Goal: Task Accomplishment & Management: Complete application form

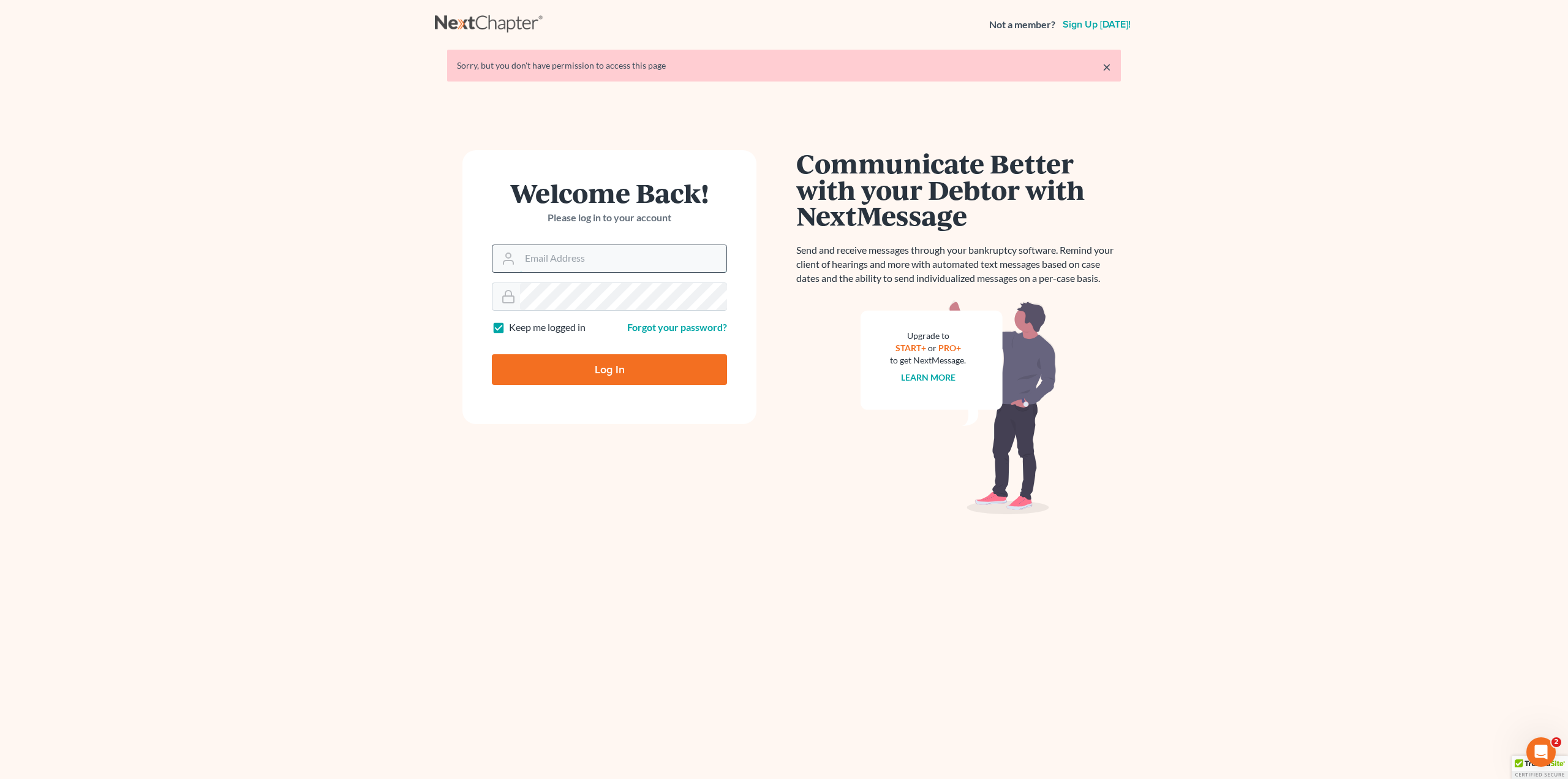
click at [562, 260] on input "Email Address" at bounding box center [623, 258] width 207 height 27
type input "[PERSON_NAME][EMAIL_ADDRESS][DOMAIN_NAME]"
click at [609, 373] on input "Log In" at bounding box center [609, 369] width 235 height 31
type input "Thinking..."
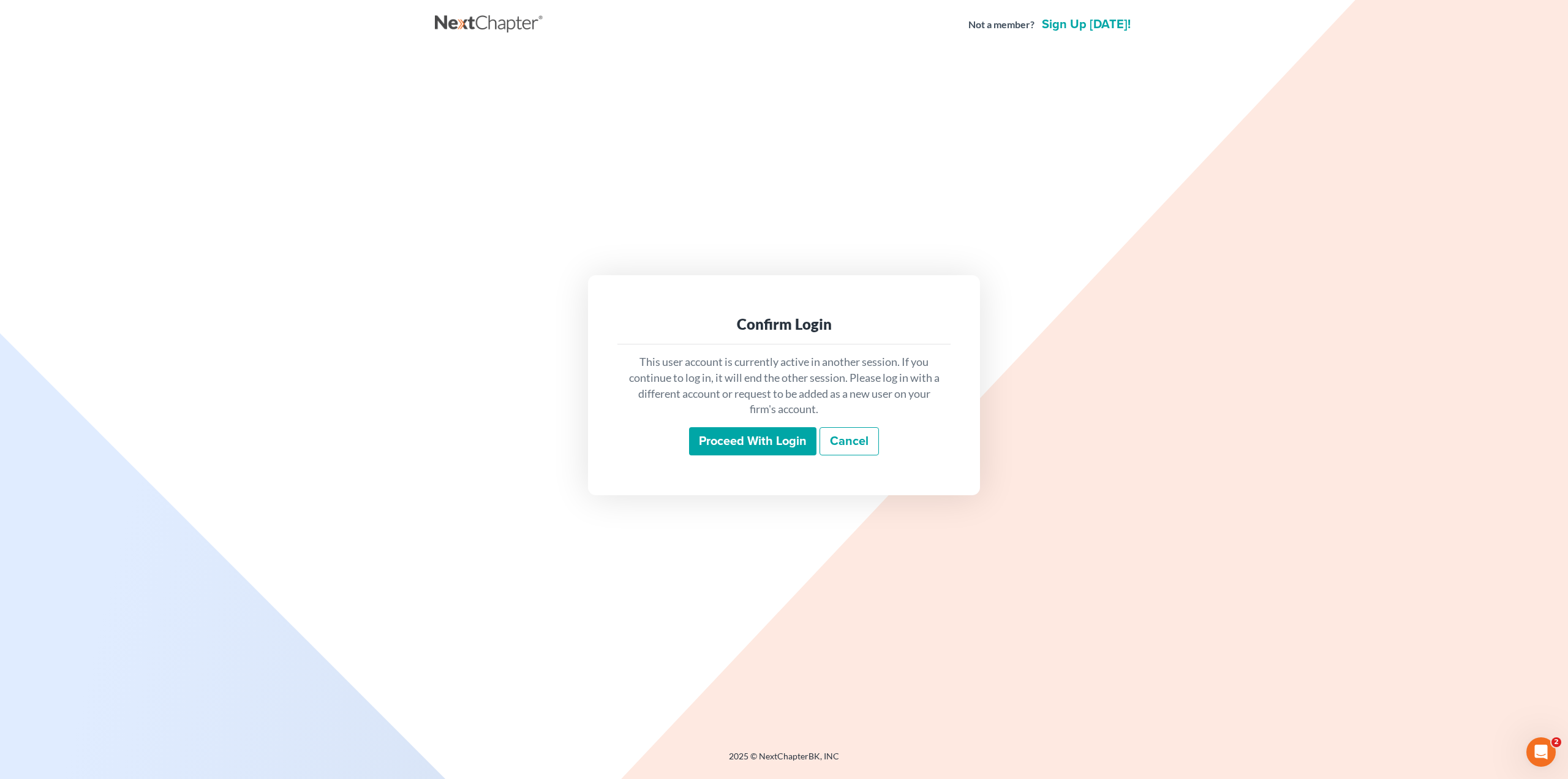
click at [739, 448] on input "Proceed with login" at bounding box center [753, 441] width 128 height 28
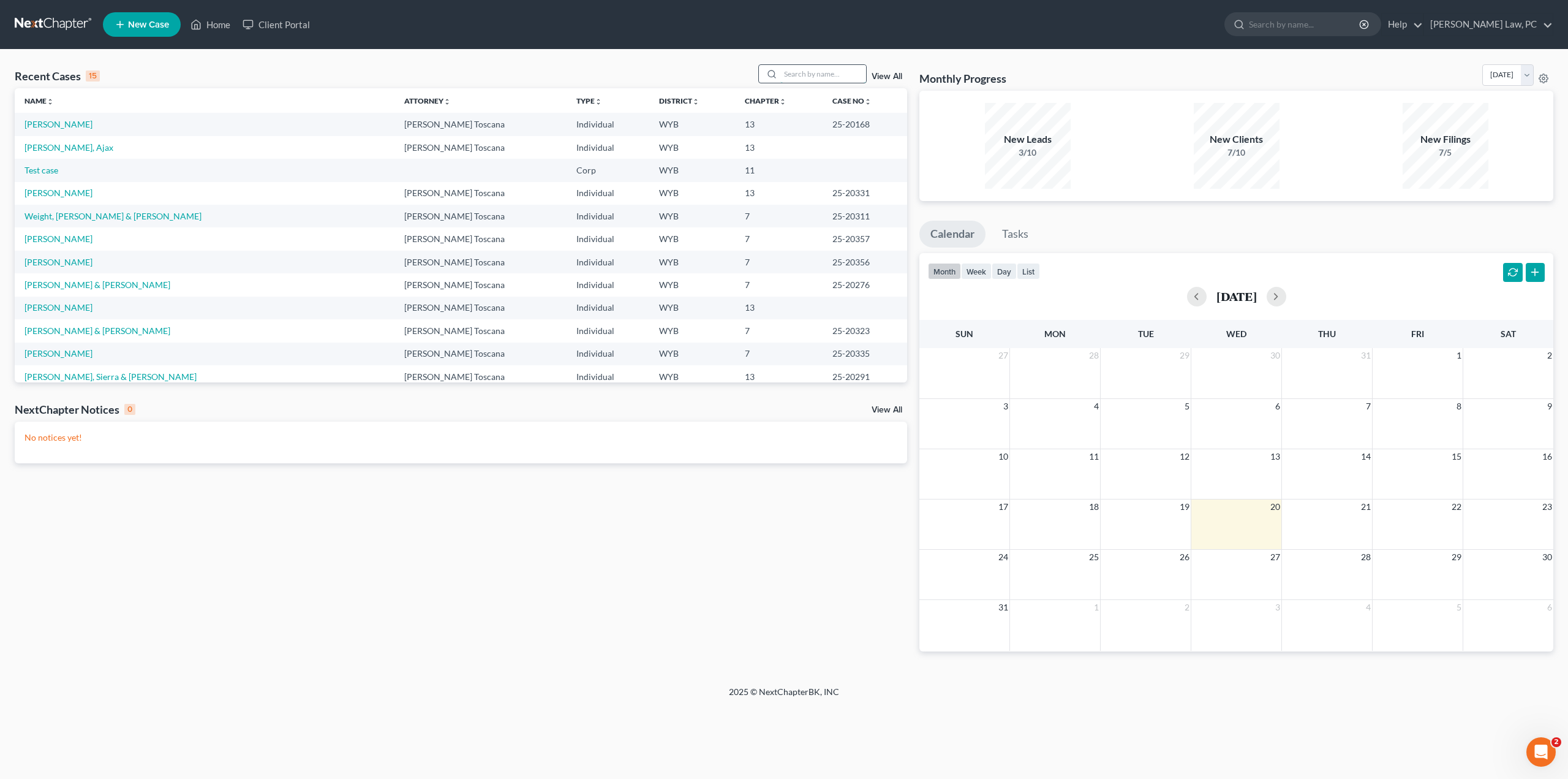
click at [810, 78] on input "search" at bounding box center [823, 74] width 86 height 18
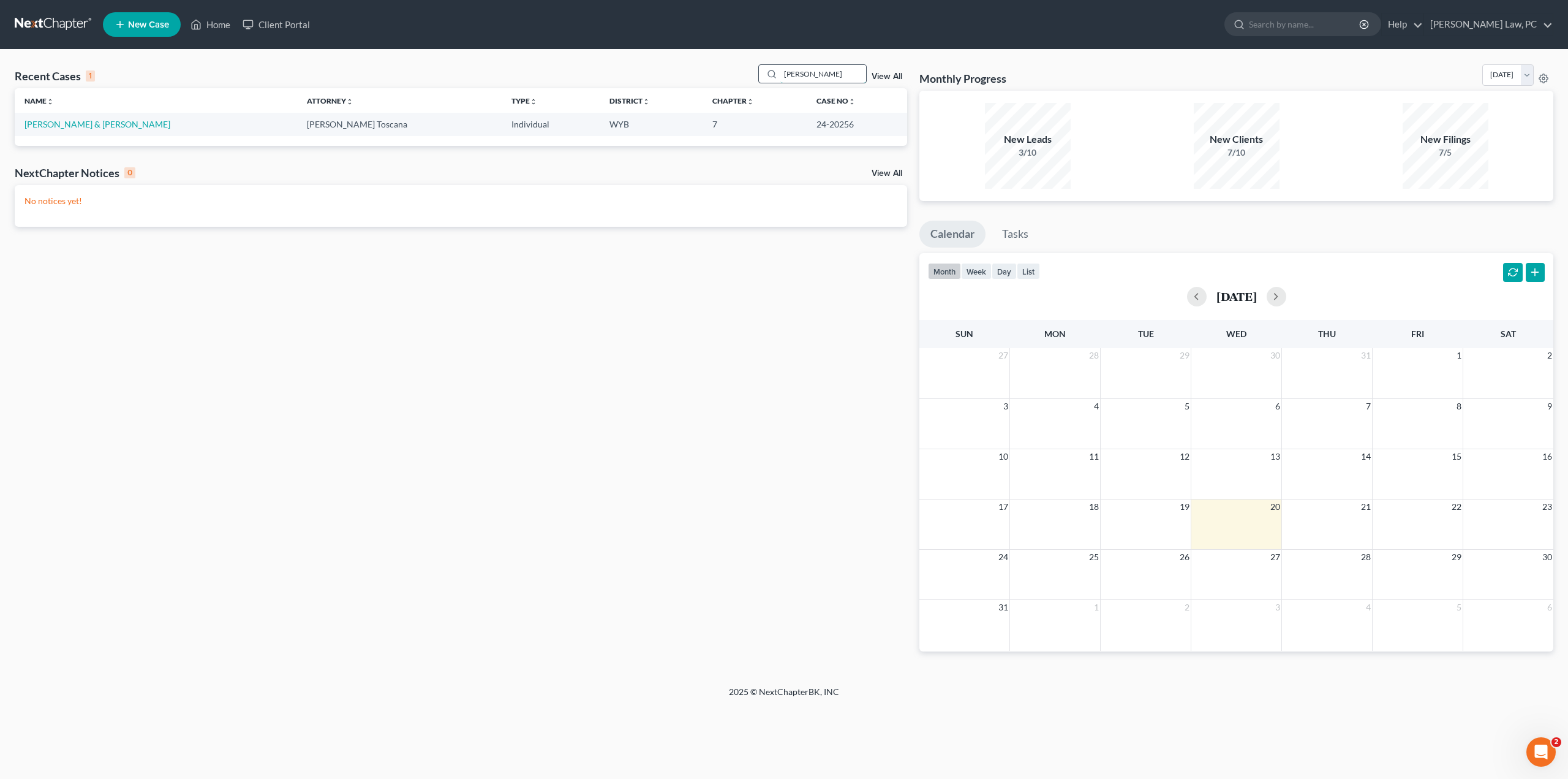
type input "bowman"
click at [57, 127] on link "Bowman, Matthew & Amy" at bounding box center [97, 124] width 145 height 10
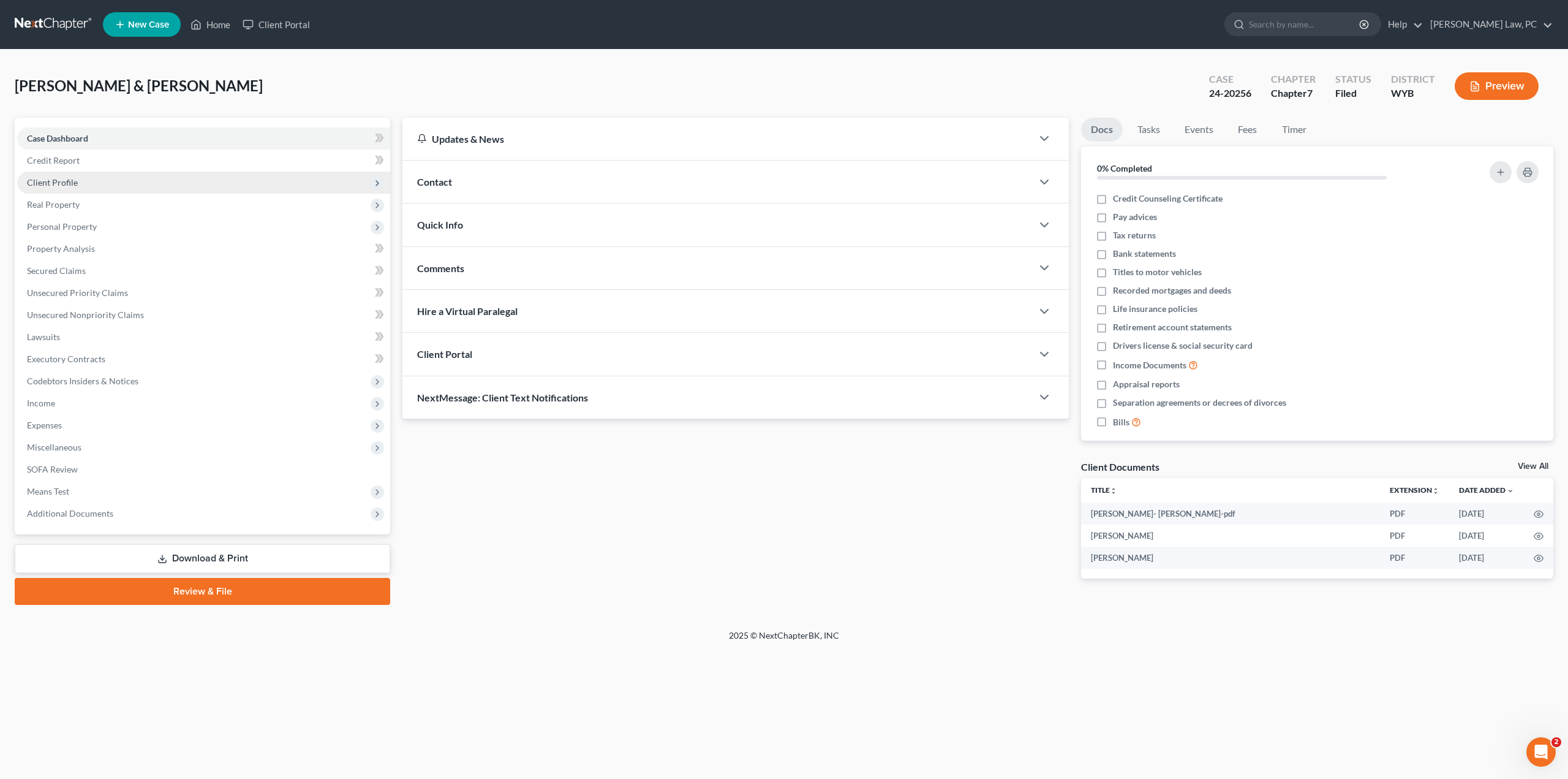
click at [57, 188] on span "Client Profile" at bounding box center [204, 183] width 373 height 22
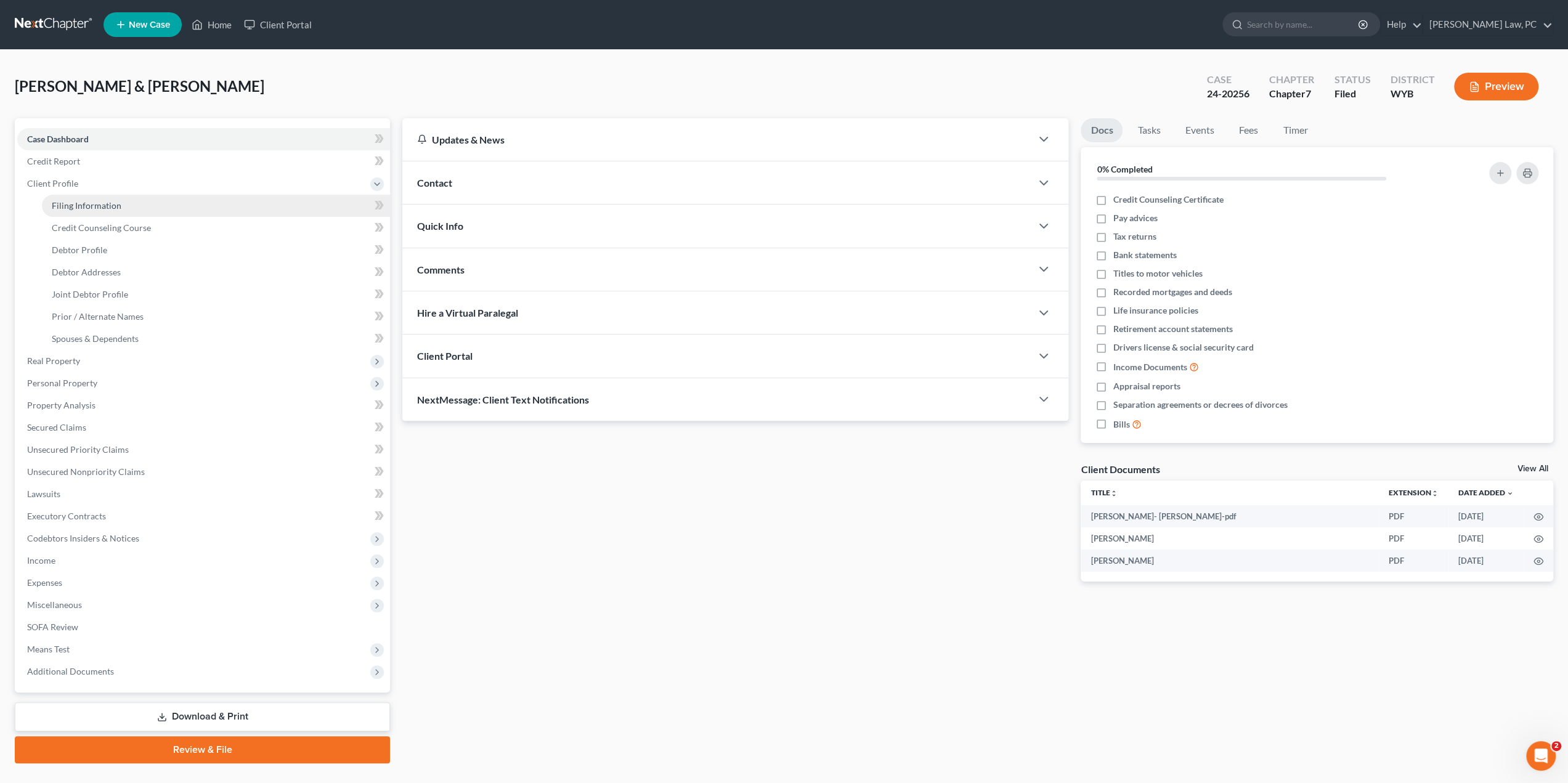
click at [55, 208] on span "Filing Information" at bounding box center [86, 205] width 70 height 10
select select "1"
select select "0"
select select "53"
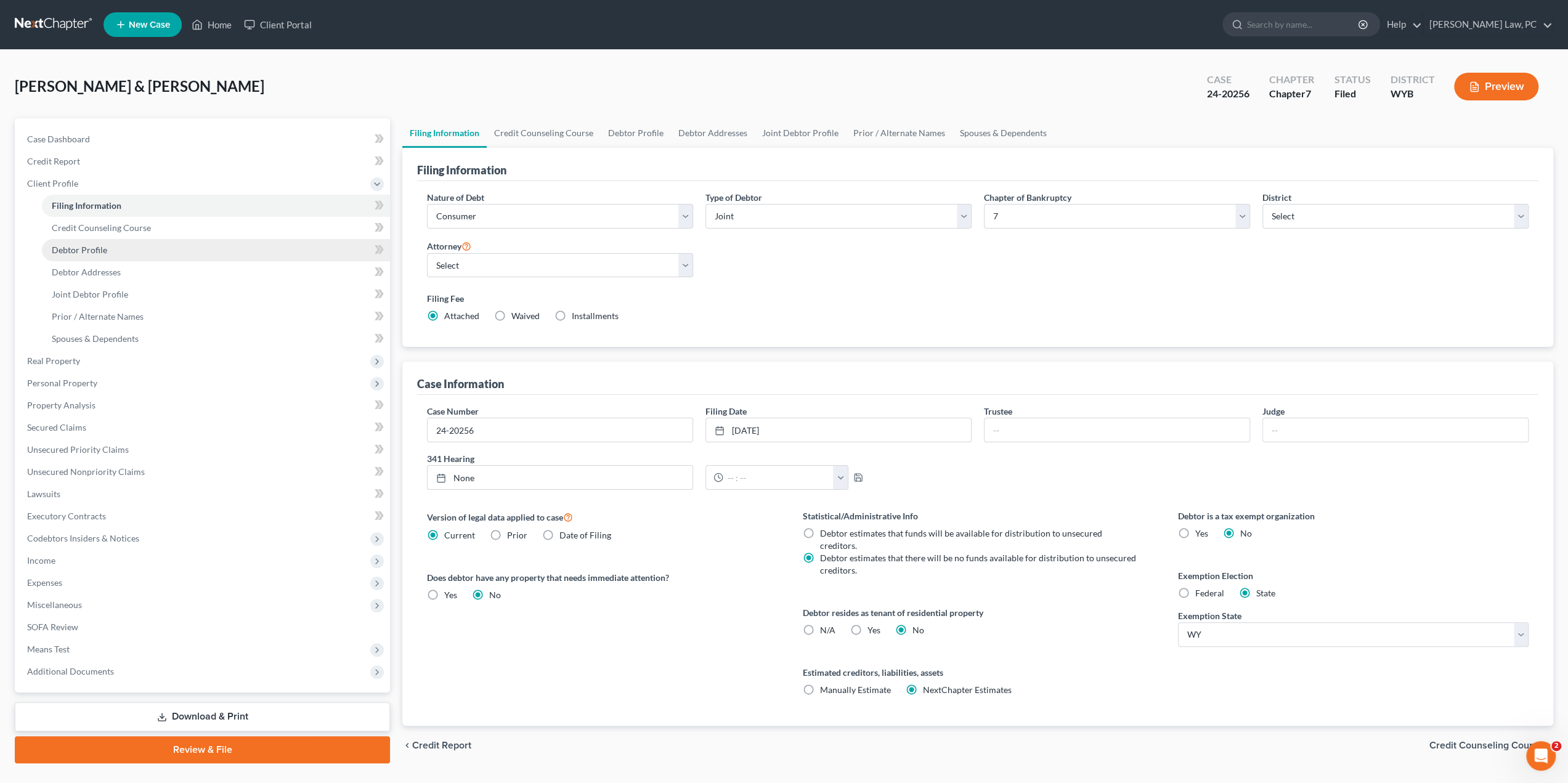
click at [84, 252] on span "Debtor Profile" at bounding box center [79, 249] width 55 height 10
select select "1"
select select "3"
